Goal: Task Accomplishment & Management: Manage account settings

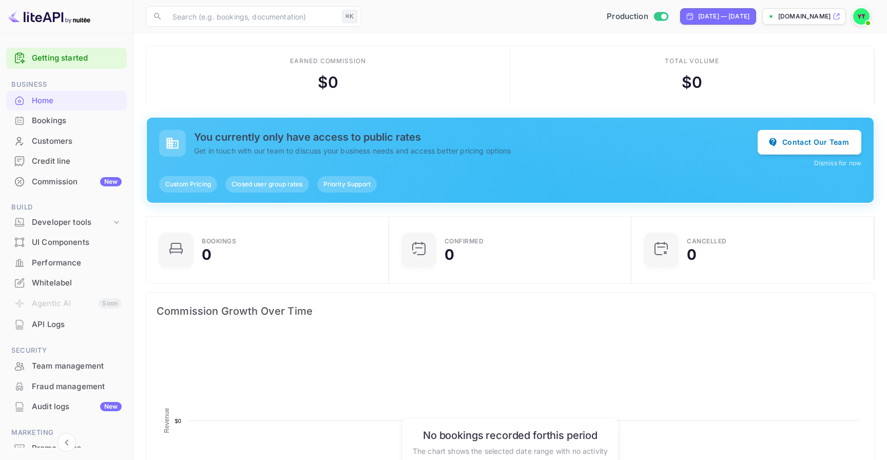
scroll to position [167, 237]
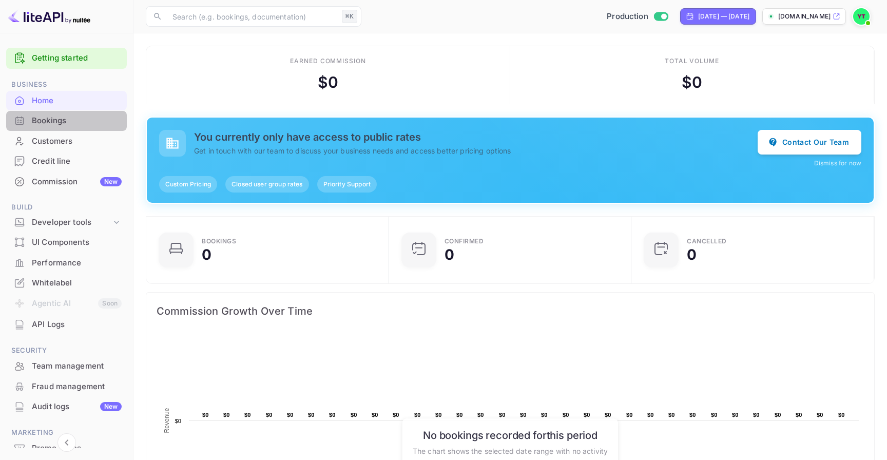
click at [66, 130] on div "Bookings" at bounding box center [66, 121] width 121 height 20
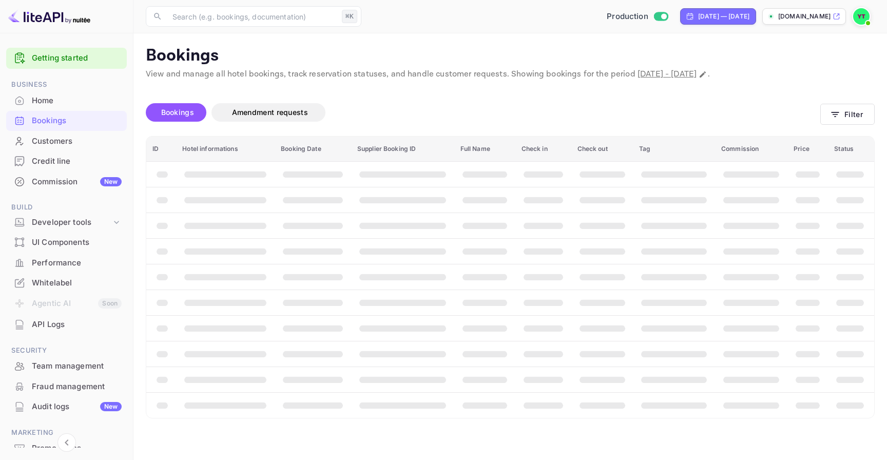
click at [67, 160] on div "Credit line" at bounding box center [77, 161] width 90 height 12
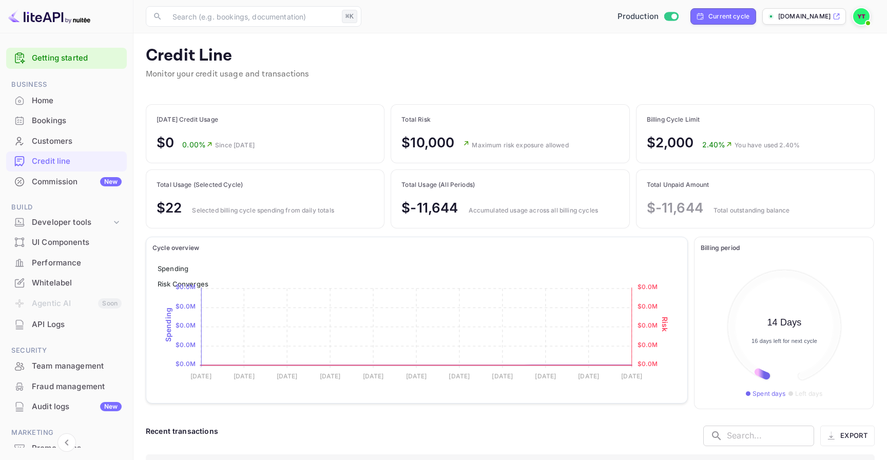
scroll to position [128, 166]
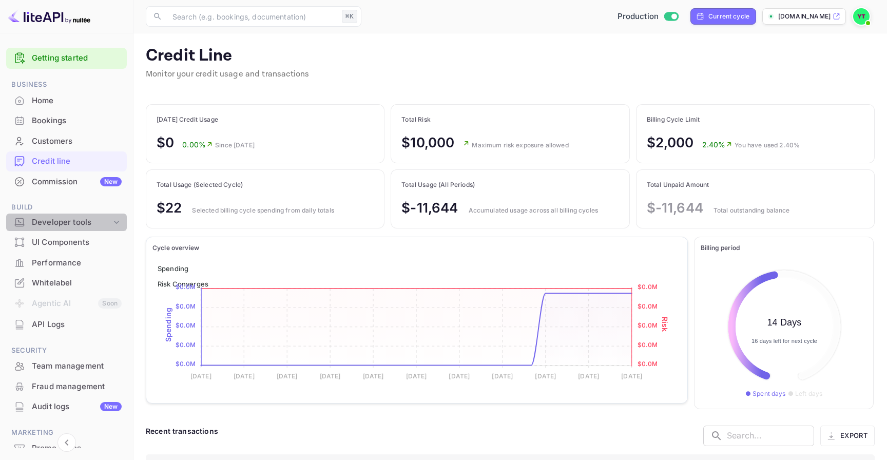
click at [91, 222] on div "Developer tools" at bounding box center [72, 223] width 80 height 12
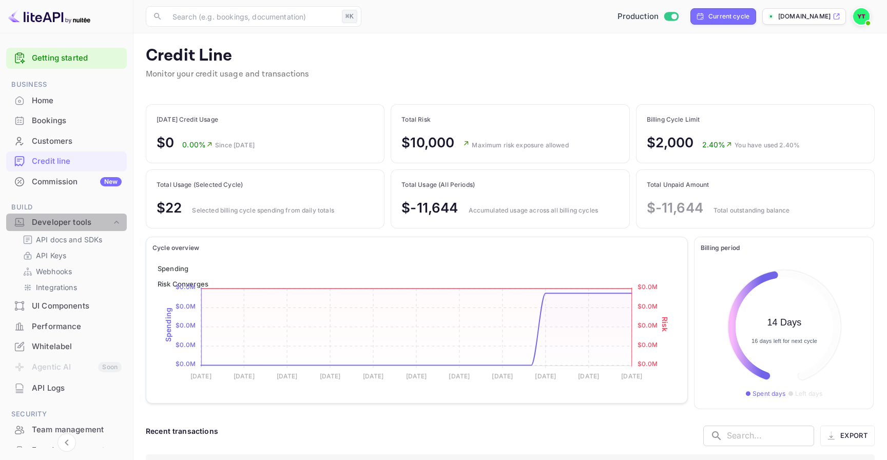
click at [91, 222] on div "Developer tools" at bounding box center [72, 223] width 80 height 12
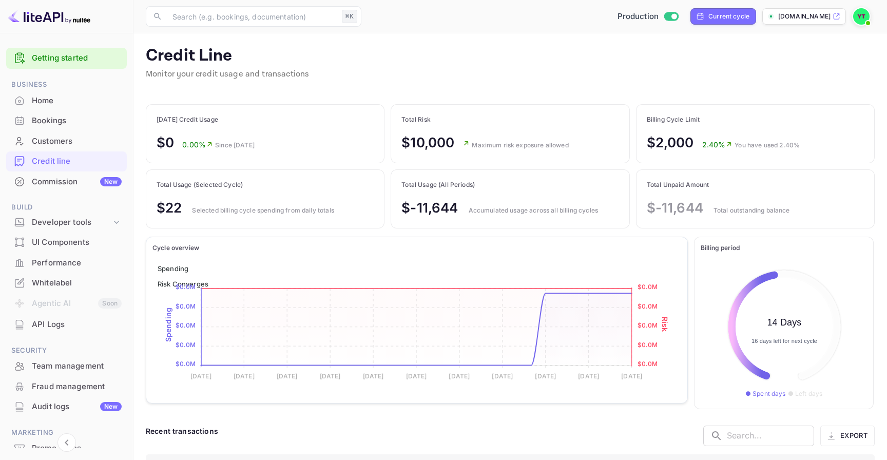
click at [91, 232] on div "UI Components" at bounding box center [66, 242] width 121 height 20
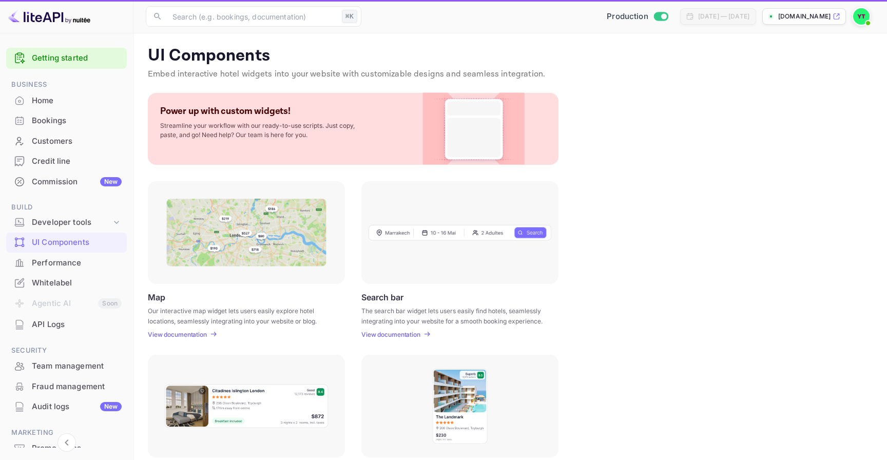
click at [91, 232] on div "UI Components" at bounding box center [66, 242] width 121 height 20
click at [95, 227] on div "Developer tools" at bounding box center [72, 223] width 80 height 12
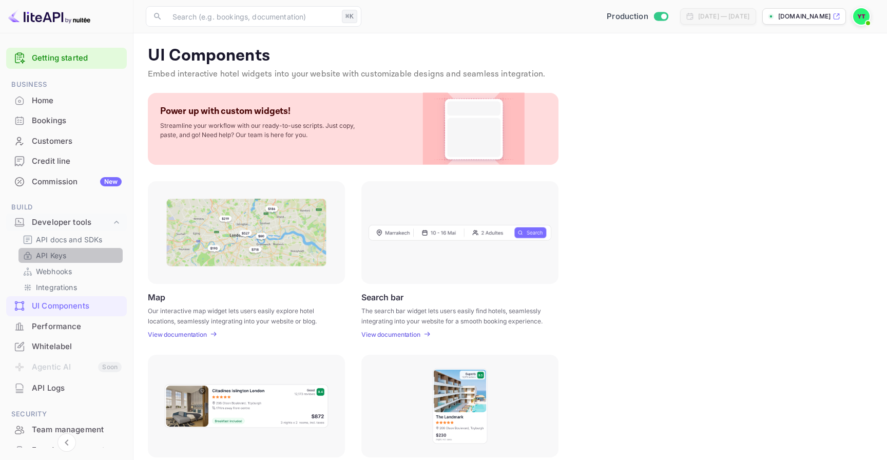
click at [79, 257] on link "API Keys" at bounding box center [71, 255] width 96 height 11
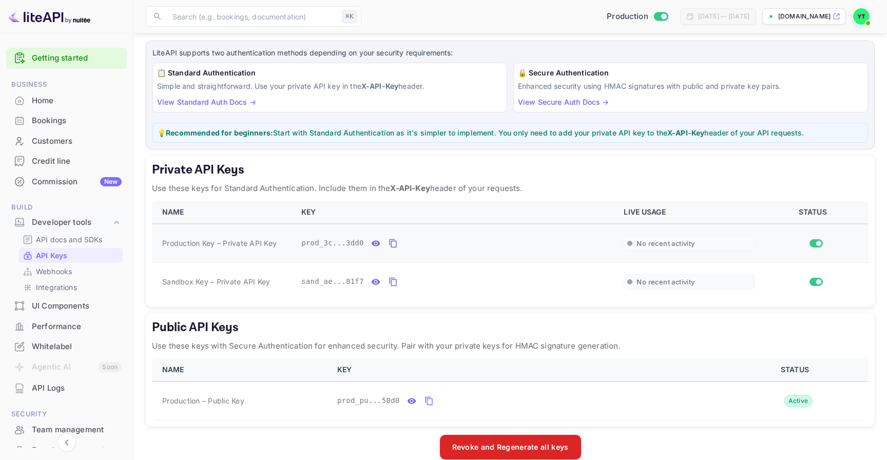
scroll to position [54, 0]
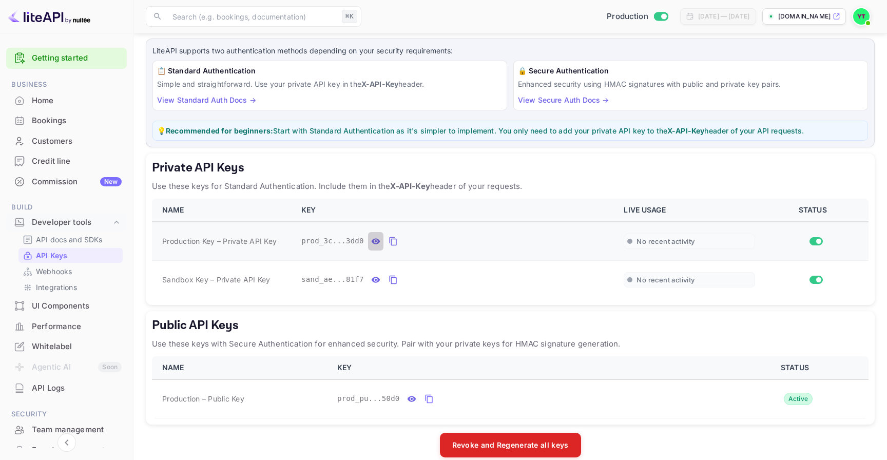
click at [382, 242] on button "private api keys table" at bounding box center [375, 241] width 15 height 18
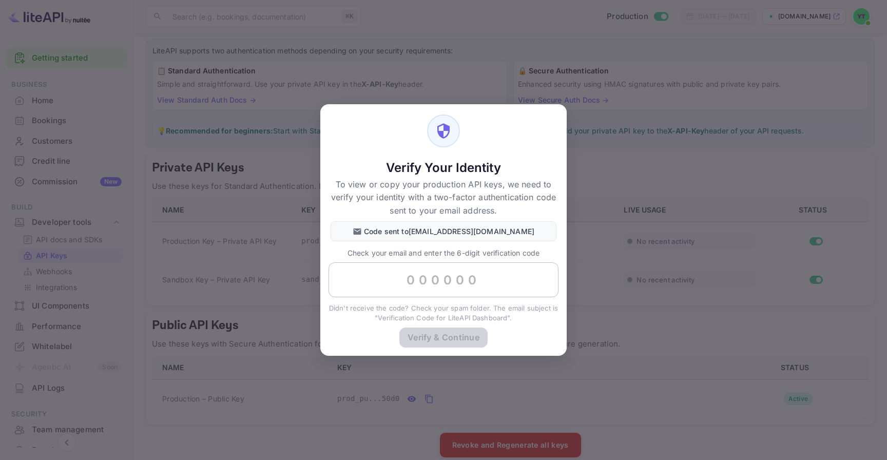
click at [453, 292] on input "text" at bounding box center [443, 279] width 230 height 35
paste input "548191"
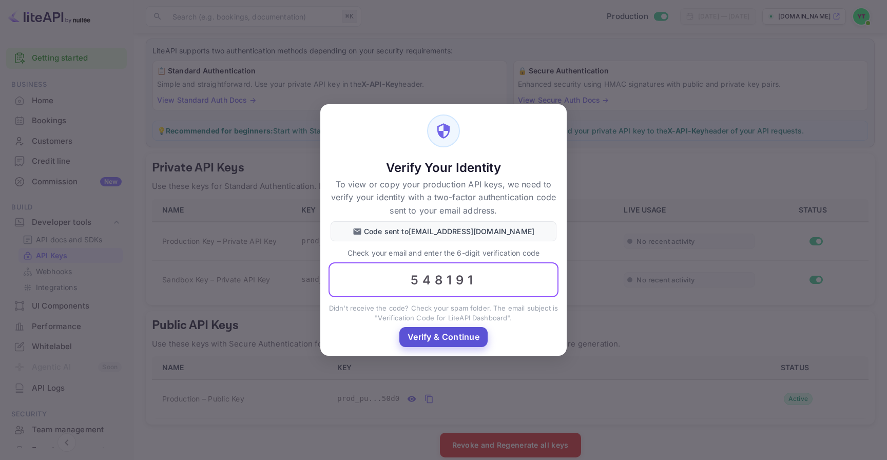
type input "548191"
click at [461, 342] on button "Verify & Continue" at bounding box center [443, 337] width 88 height 20
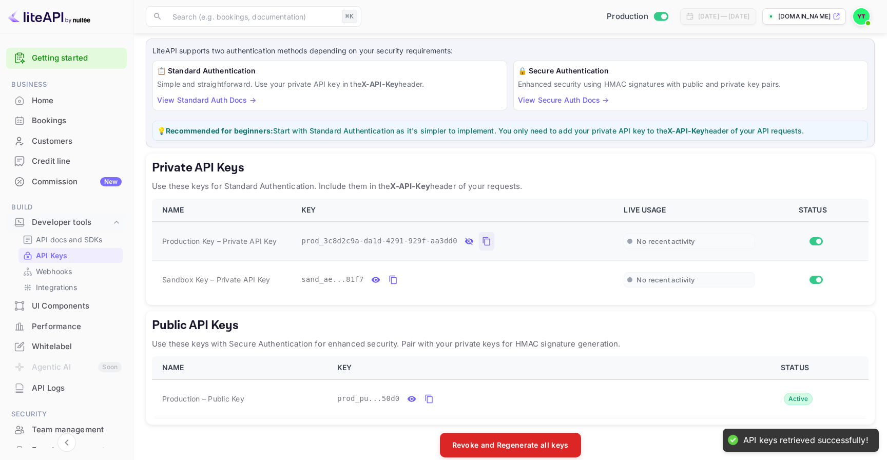
click at [486, 243] on icon "private api keys table" at bounding box center [486, 241] width 9 height 12
